Goal: Transaction & Acquisition: Book appointment/travel/reservation

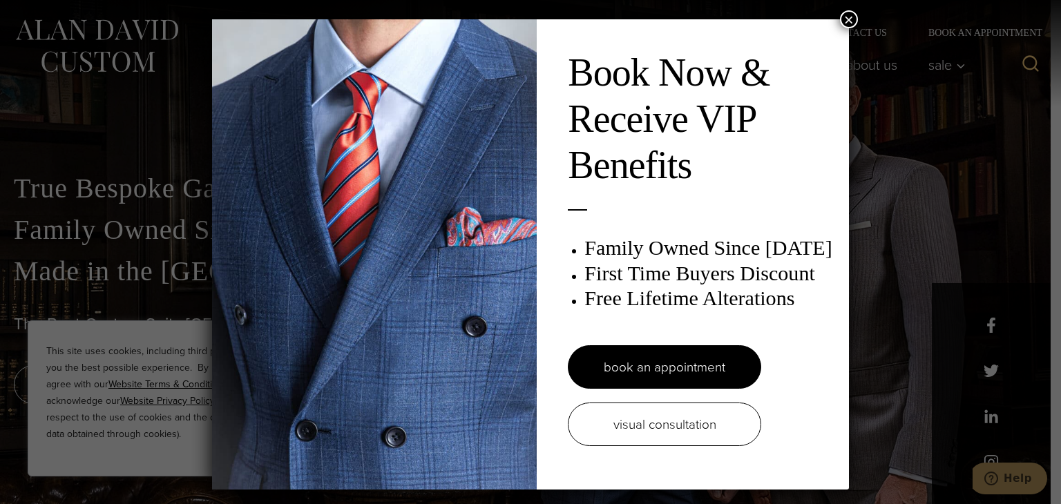
click at [854, 12] on div "Book Now & Receive VIP Benefits Family Owned Since 1913 First Time Buyers Disco…" at bounding box center [530, 252] width 1061 height 504
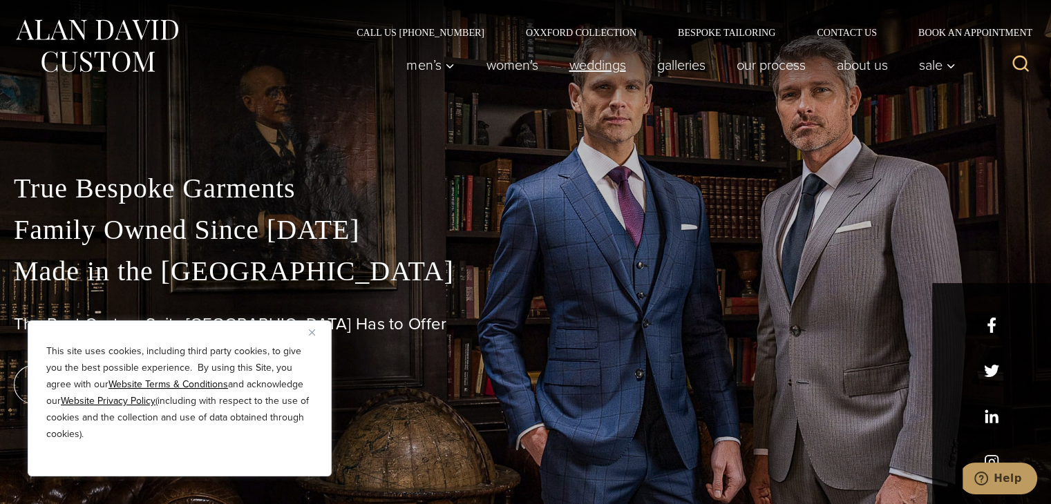
click at [588, 70] on link "weddings" at bounding box center [598, 65] width 88 height 28
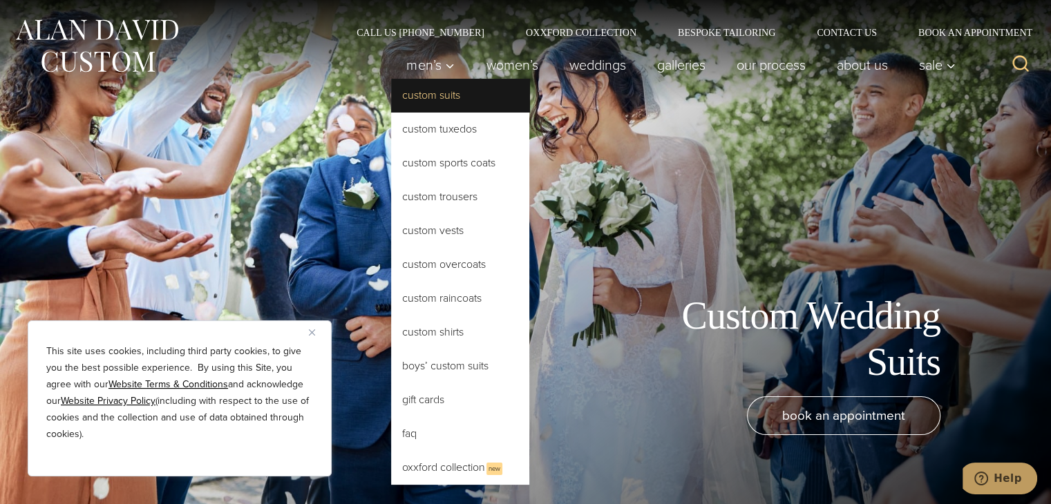
click at [431, 106] on link "Custom Suits" at bounding box center [460, 95] width 138 height 33
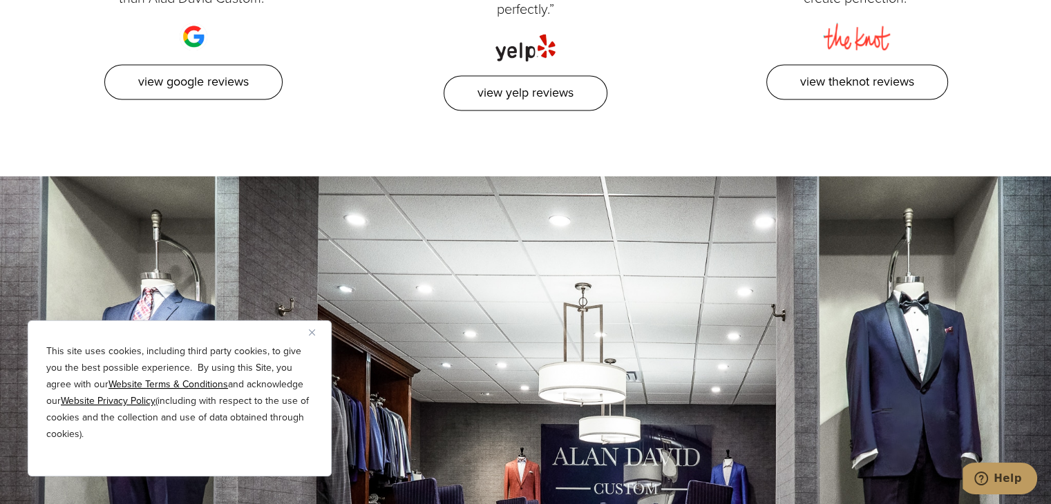
scroll to position [7602, 0]
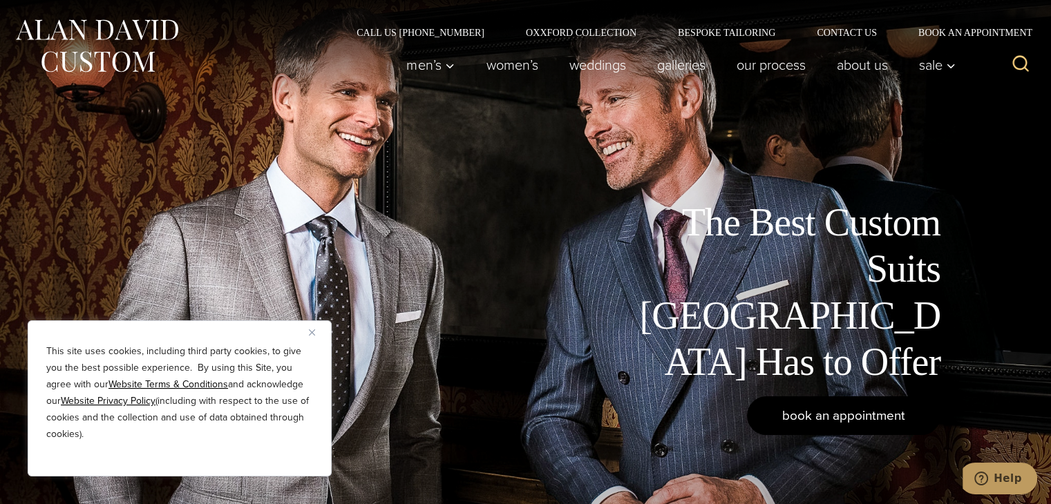
click at [849, 410] on span "book an appointment" at bounding box center [843, 416] width 123 height 20
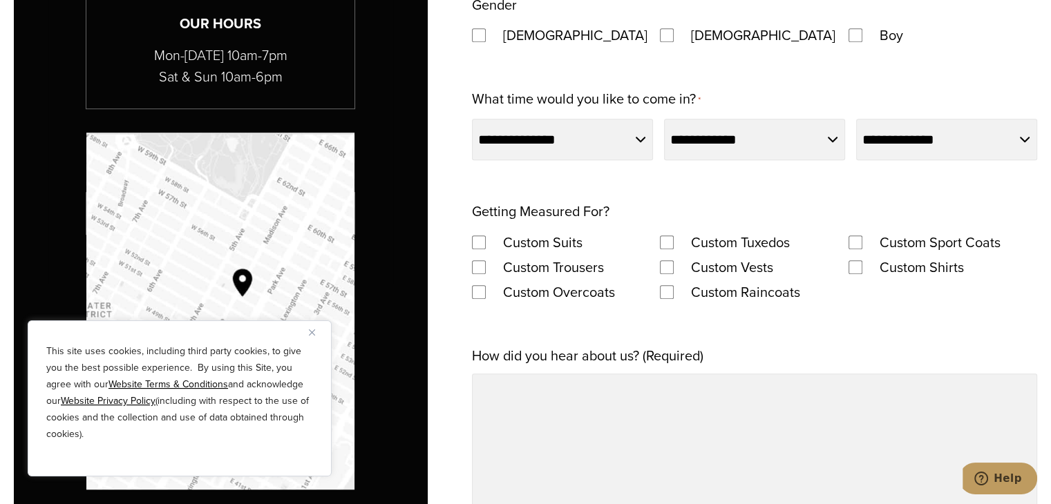
scroll to position [967, 0]
